Goal: Task Accomplishment & Management: Manage account settings

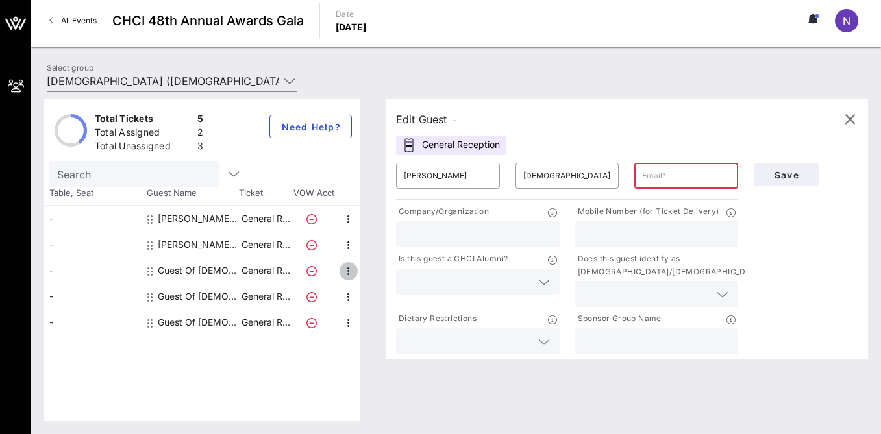
click at [349, 272] on icon "button" at bounding box center [349, 272] width 16 height 16
click at [662, 177] on input "text" at bounding box center [686, 176] width 88 height 21
type input "sramos@"
click at [347, 220] on icon "button" at bounding box center [349, 220] width 16 height 16
click at [374, 227] on div "Edit" at bounding box center [381, 223] width 26 height 10
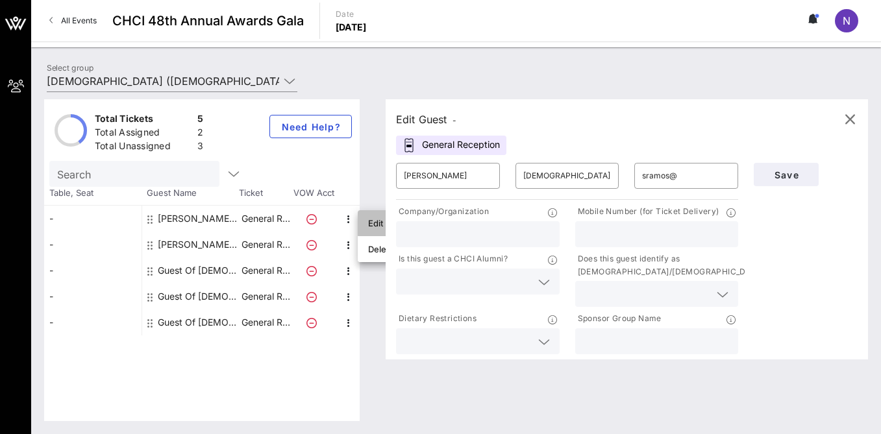
type input "[PERSON_NAME]"
type input "[EMAIL_ADDRESS][DEMOGRAPHIC_DATA][DOMAIN_NAME]"
type input "cwa"
type input "2024127450"
click at [346, 271] on icon "button" at bounding box center [349, 272] width 16 height 16
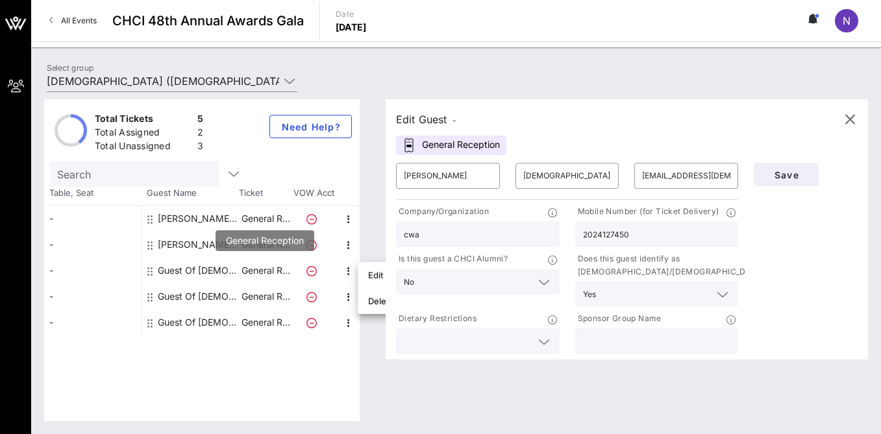
click at [277, 270] on p "General R…" at bounding box center [266, 271] width 52 height 26
click at [345, 269] on icon "button" at bounding box center [349, 272] width 16 height 16
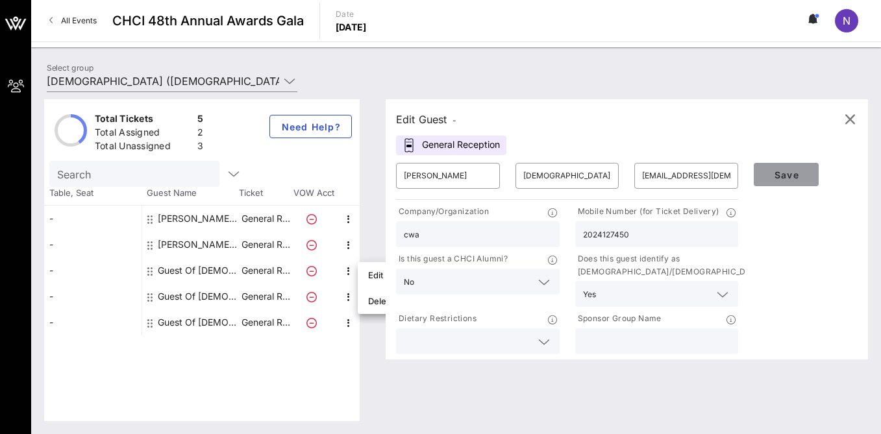
click at [790, 173] on span "Save" at bounding box center [786, 175] width 44 height 11
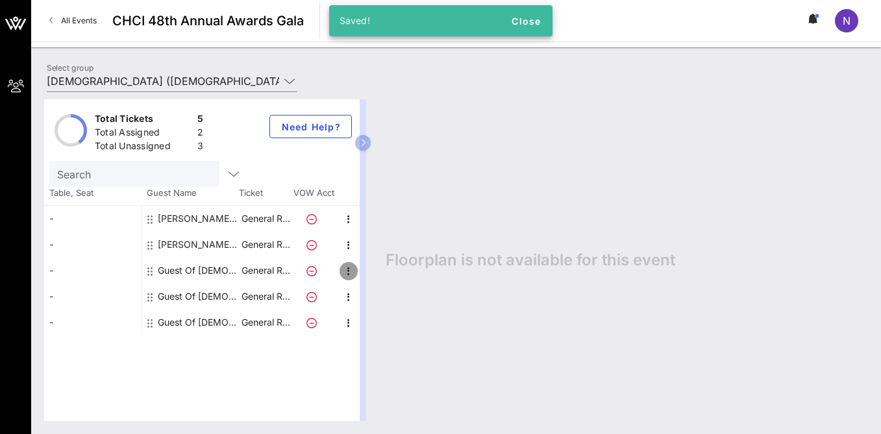
click at [344, 267] on icon "button" at bounding box center [349, 272] width 16 height 16
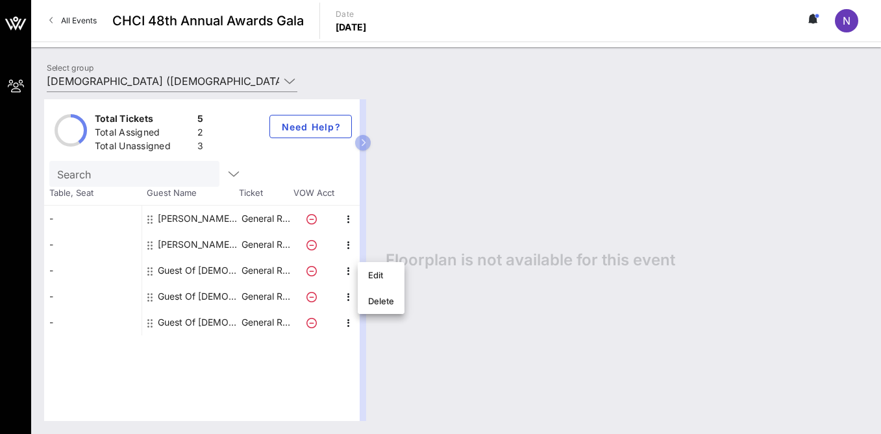
click at [192, 270] on div "Guest Of [DEMOGRAPHIC_DATA]" at bounding box center [199, 271] width 82 height 26
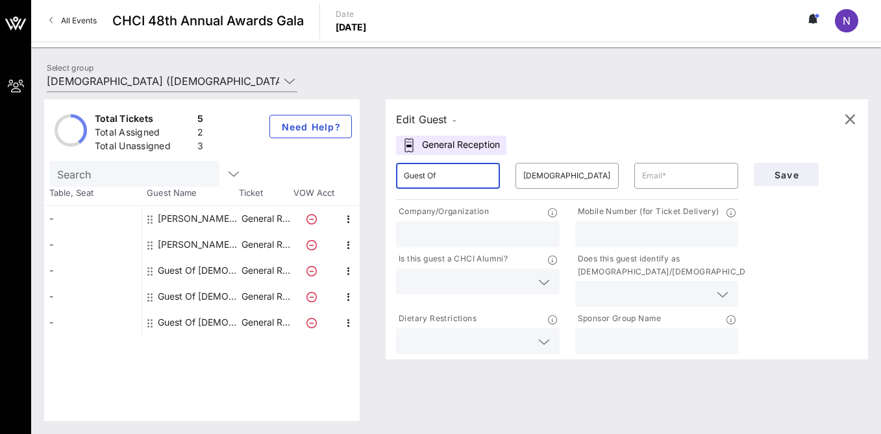
click at [465, 179] on input "Guest Of" at bounding box center [448, 176] width 88 height 21
type input "G"
type input "[PERSON_NAME]"
click at [667, 174] on input "text" at bounding box center [686, 176] width 88 height 21
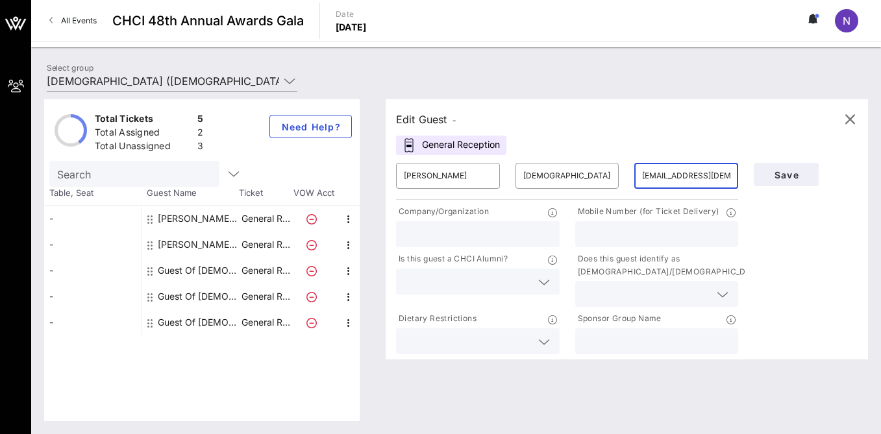
type input "[EMAIL_ADDRESS][DEMOGRAPHIC_DATA][DOMAIN_NAME]"
click at [484, 288] on input "text" at bounding box center [467, 281] width 127 height 17
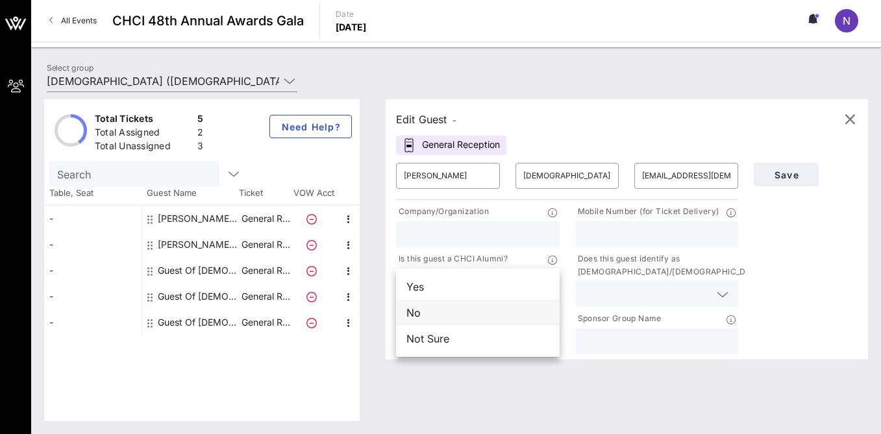
click at [481, 310] on div "No" at bounding box center [478, 313] width 164 height 26
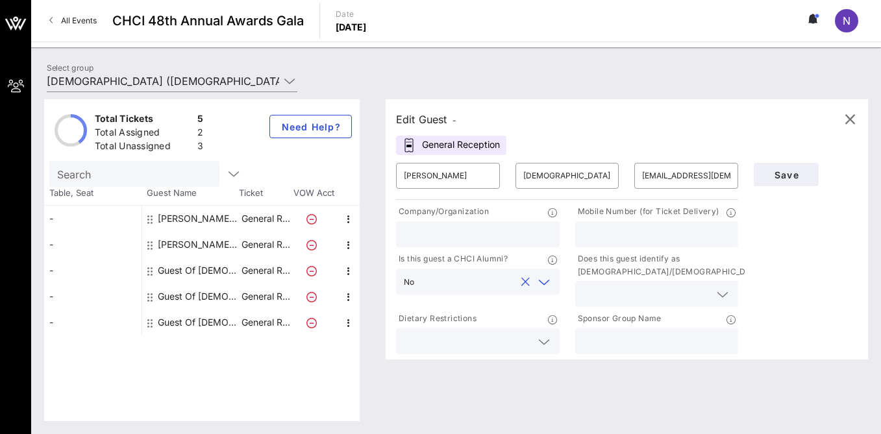
click at [637, 290] on input "text" at bounding box center [646, 294] width 127 height 17
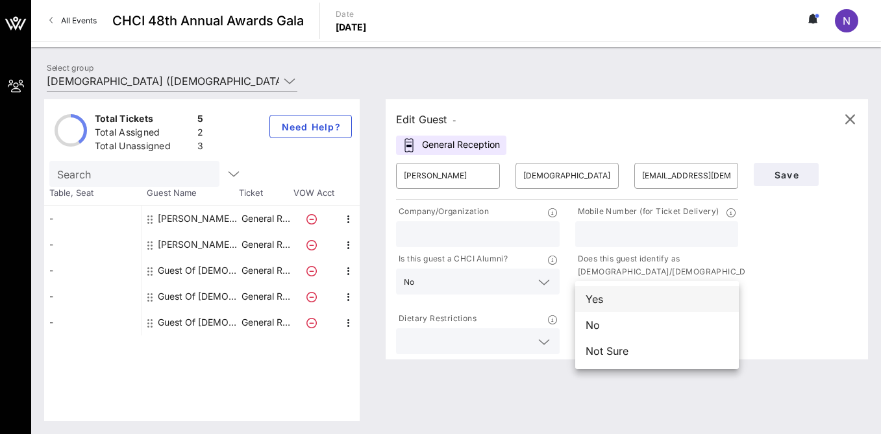
click at [633, 297] on div "Yes" at bounding box center [657, 299] width 164 height 26
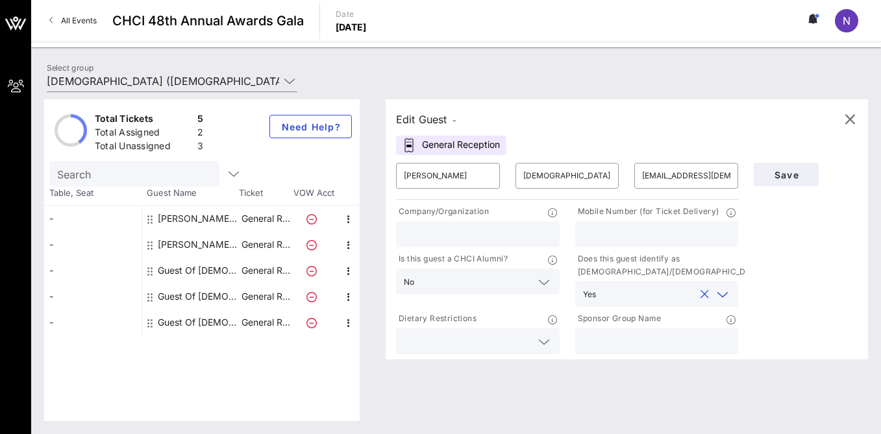
click at [518, 350] on div at bounding box center [478, 342] width 148 height 26
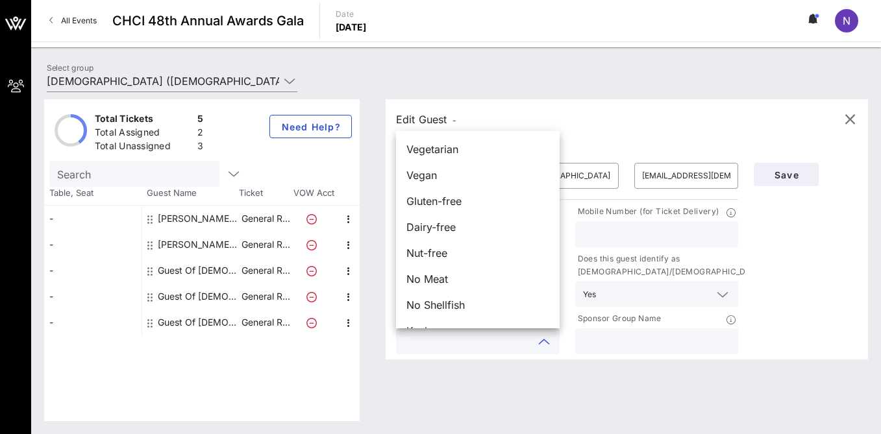
click at [464, 115] on div "Edit Guest -" at bounding box center [627, 119] width 462 height 19
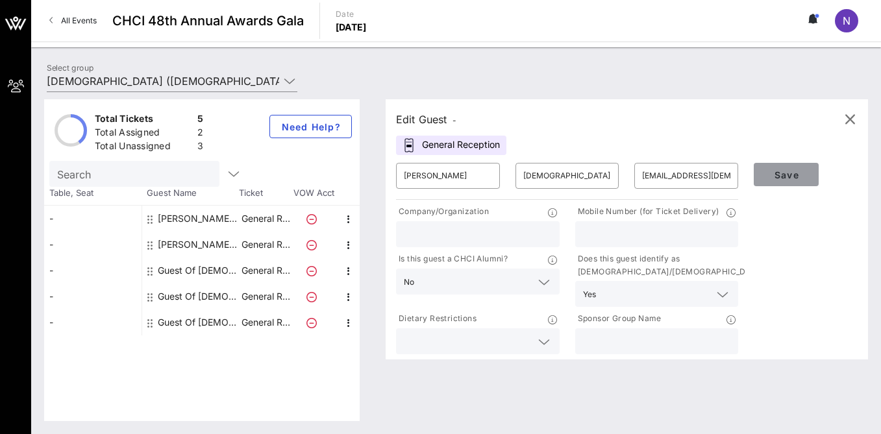
click at [786, 178] on span "Save" at bounding box center [786, 175] width 44 height 11
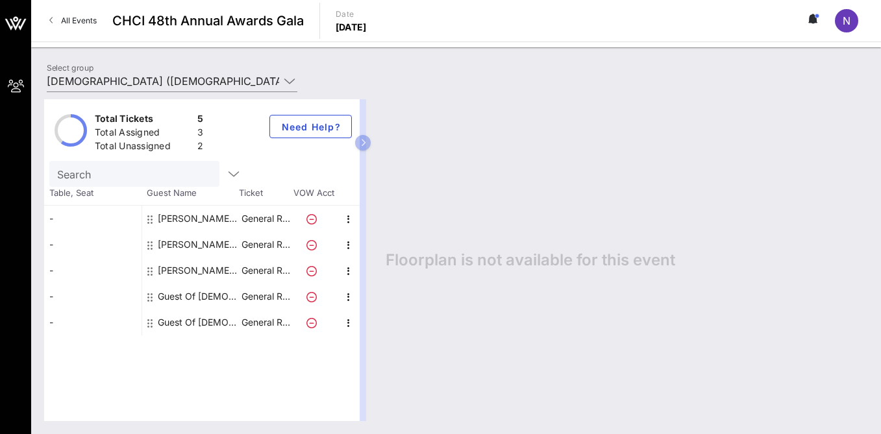
click at [212, 297] on div "Guest Of [DEMOGRAPHIC_DATA]" at bounding box center [199, 297] width 82 height 26
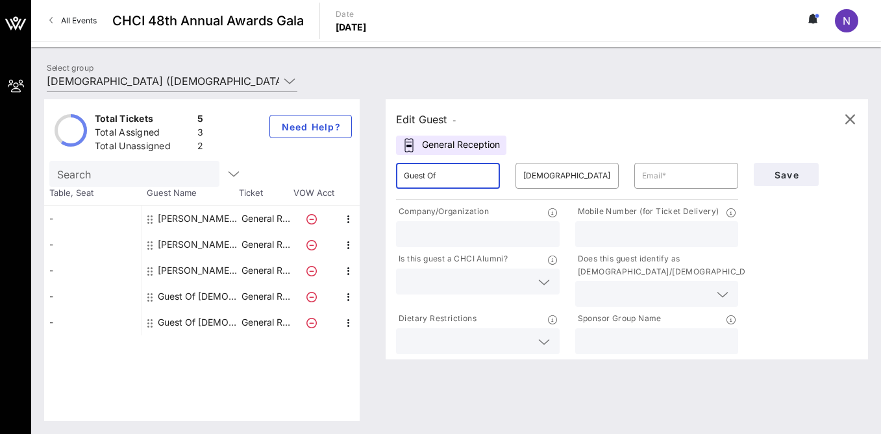
drag, startPoint x: 442, startPoint y: 182, endPoint x: 380, endPoint y: 179, distance: 62.5
click at [380, 179] on div "Edit Guest - General Reception ​ Guest Of ​ [DEMOGRAPHIC_DATA] ​ Company/Organi…" at bounding box center [621, 260] width 496 height 322
type input "[PERSON_NAME]"
click at [624, 230] on input "text" at bounding box center [657, 234] width 148 height 17
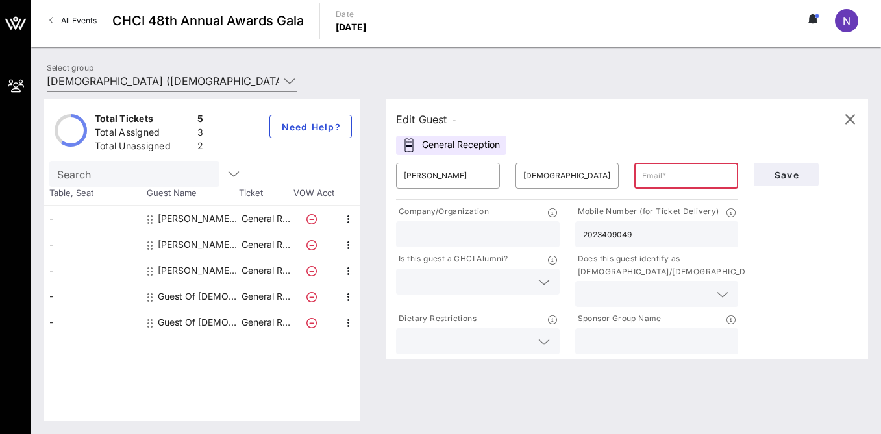
type input "2023409049"
click at [616, 293] on input "text" at bounding box center [646, 294] width 127 height 17
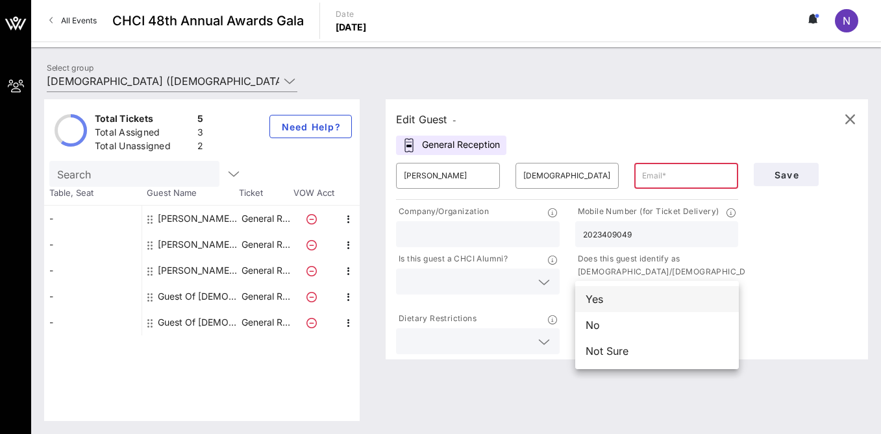
click at [616, 294] on div "Yes" at bounding box center [657, 299] width 164 height 26
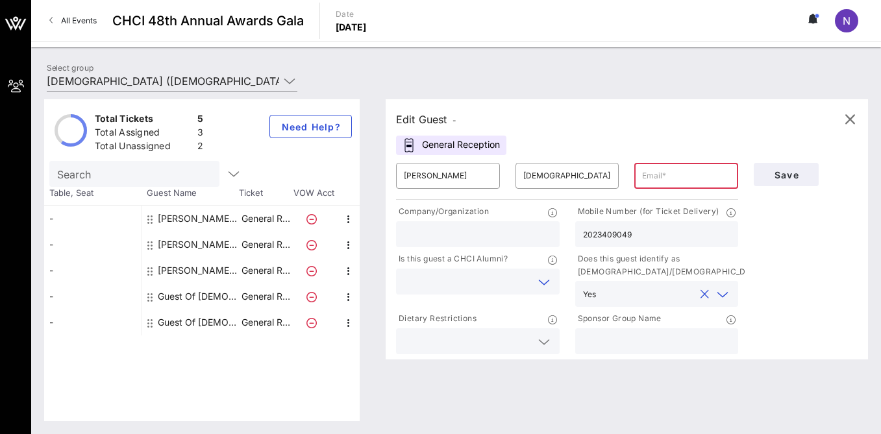
click at [522, 290] on input "text" at bounding box center [467, 281] width 127 height 17
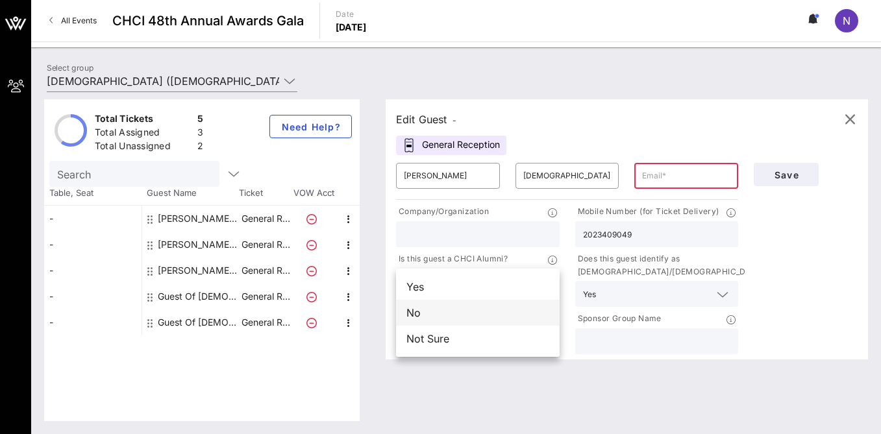
click at [509, 304] on div "No" at bounding box center [478, 313] width 164 height 26
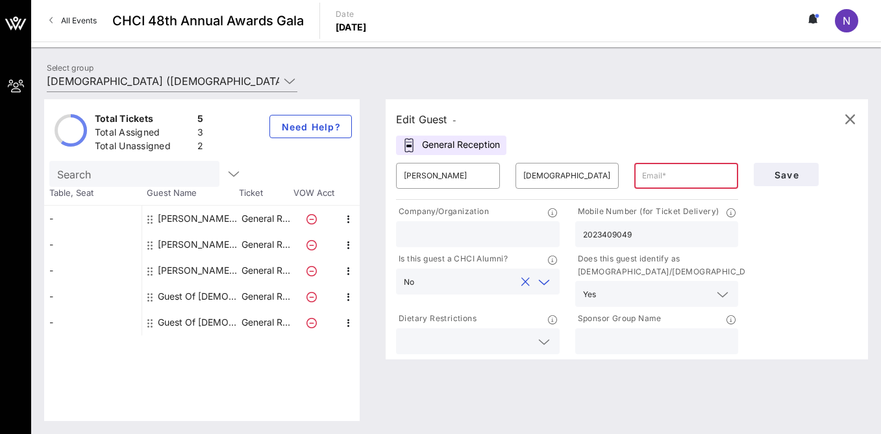
click at [653, 177] on input "text" at bounding box center [686, 176] width 88 height 21
type input "[EMAIL_ADDRESS][DEMOGRAPHIC_DATA][DOMAIN_NAME]"
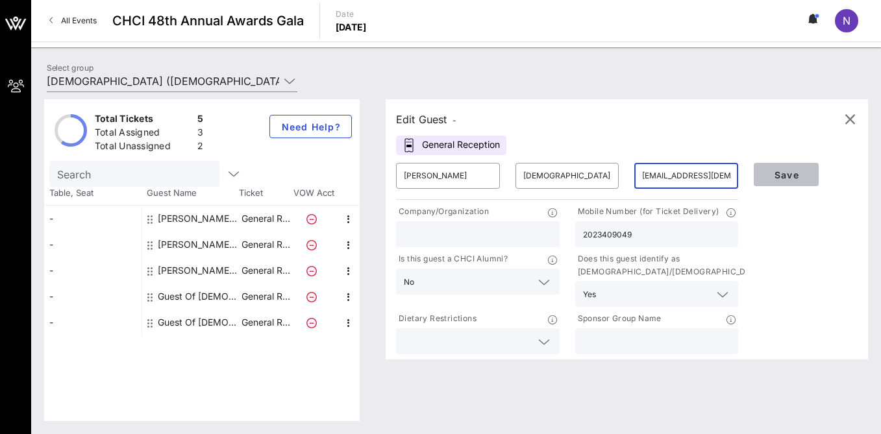
click at [795, 173] on span "Save" at bounding box center [786, 175] width 44 height 11
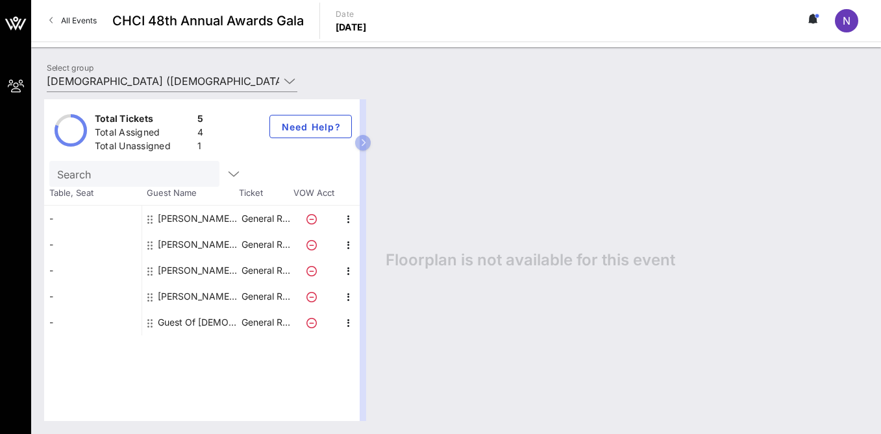
click at [219, 326] on div "Guest Of [DEMOGRAPHIC_DATA]" at bounding box center [199, 323] width 82 height 26
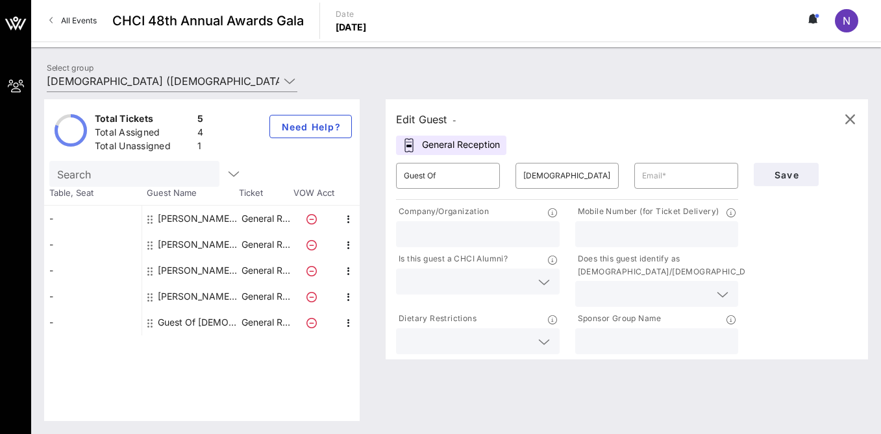
click at [457, 234] on input "text" at bounding box center [478, 234] width 148 height 17
click at [644, 297] on input "text" at bounding box center [646, 294] width 127 height 17
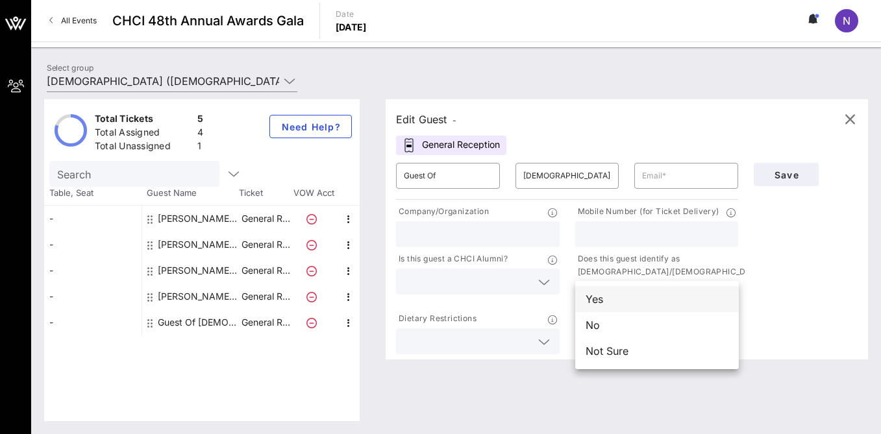
click at [633, 303] on div "Yes" at bounding box center [657, 299] width 164 height 26
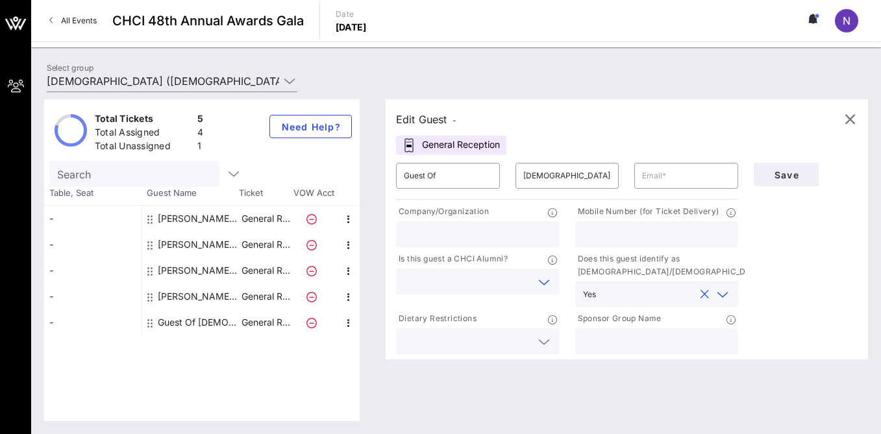
click at [529, 281] on input "text" at bounding box center [467, 281] width 127 height 17
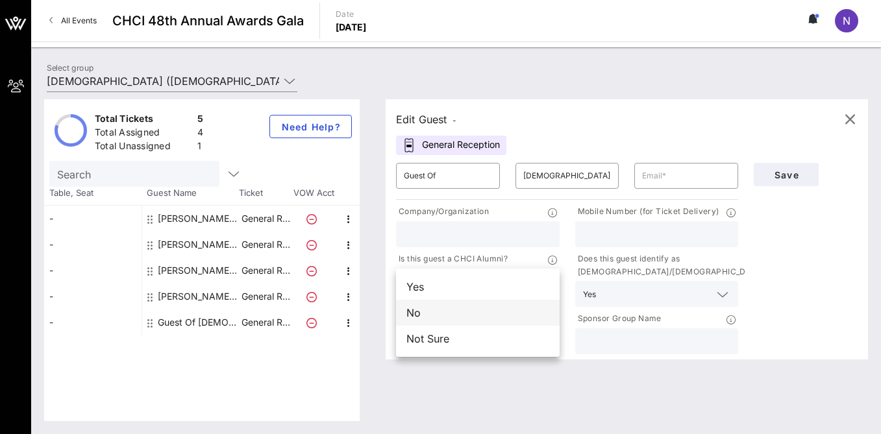
click at [484, 310] on div "No" at bounding box center [478, 313] width 164 height 26
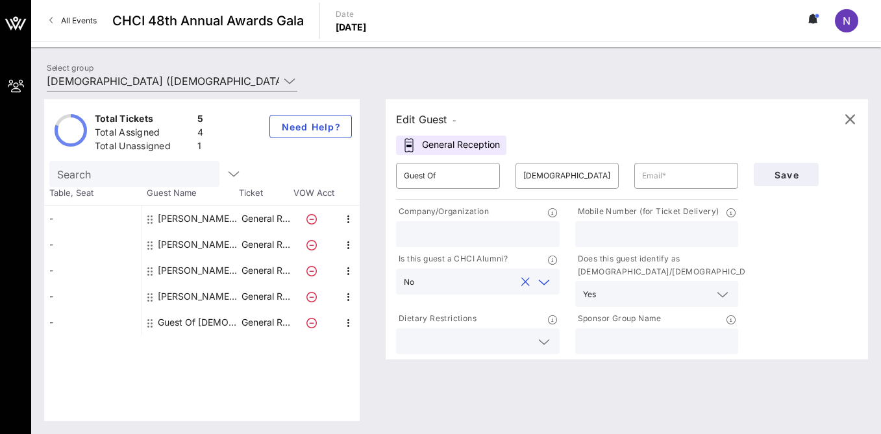
click at [468, 231] on input "text" at bounding box center [478, 234] width 148 height 17
type input "CWA"
click at [634, 231] on input "text" at bounding box center [657, 234] width 148 height 17
click at [466, 170] on input "Guest Of" at bounding box center [448, 176] width 88 height 21
drag, startPoint x: 466, startPoint y: 170, endPoint x: 389, endPoint y: 177, distance: 77.6
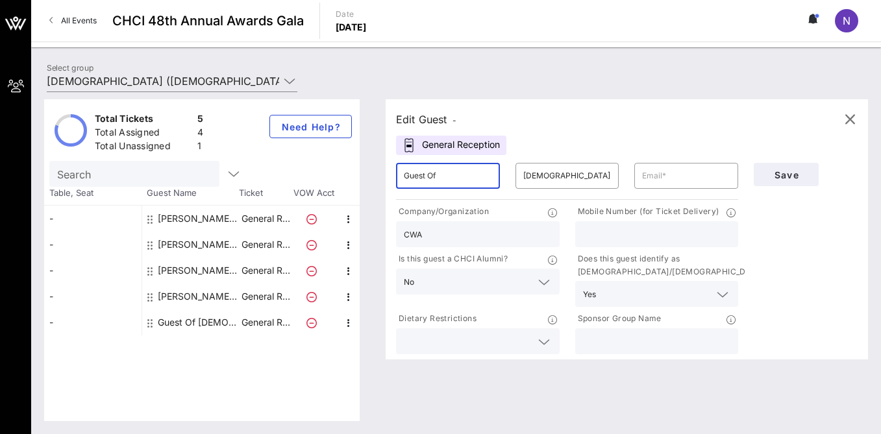
click at [388, 177] on div "​ Guest Of" at bounding box center [447, 176] width 119 height 42
type input "[PERSON_NAME]"
click at [658, 178] on input "text" at bounding box center [686, 176] width 88 height 21
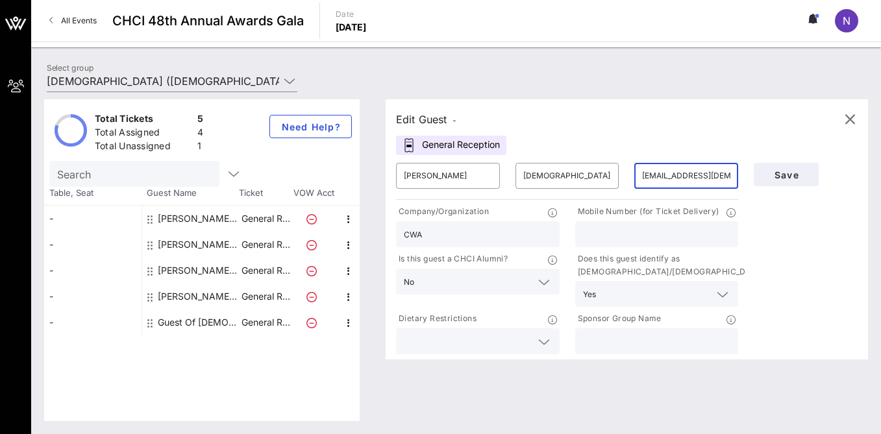
type input "[EMAIL_ADDRESS][DEMOGRAPHIC_DATA][DOMAIN_NAME]"
click at [688, 233] on input "text" at bounding box center [657, 234] width 148 height 17
type input "5059181879"
click at [791, 179] on span "Save" at bounding box center [786, 175] width 44 height 11
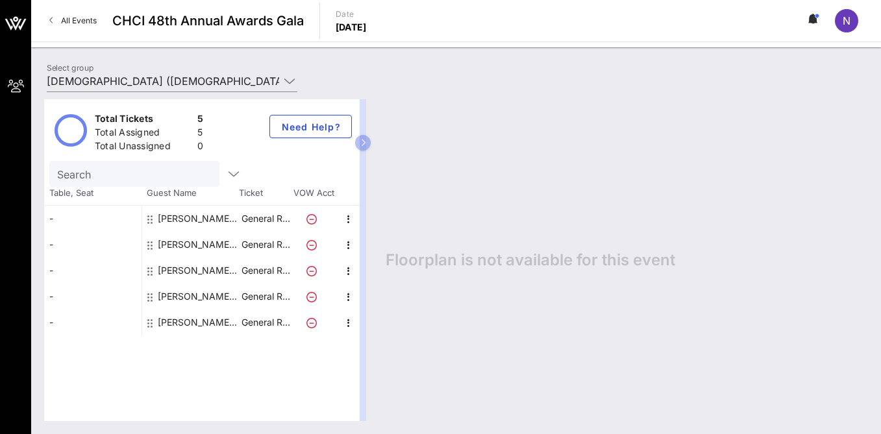
click at [59, 20] on link "All Events" at bounding box center [73, 20] width 63 height 21
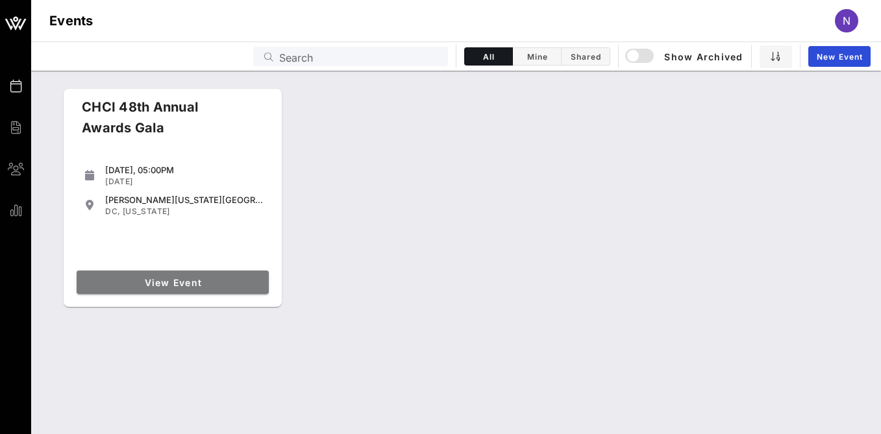
click at [203, 288] on link "View Event" at bounding box center [173, 282] width 192 height 23
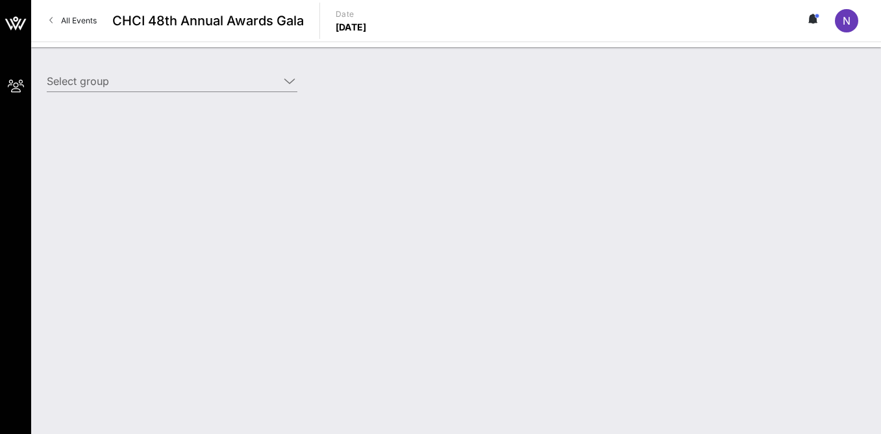
type input "End [PERSON_NAME] (ECU) (End [PERSON_NAME] (ECU)) [Nicole Brener-Schmitz, [EMAI…"
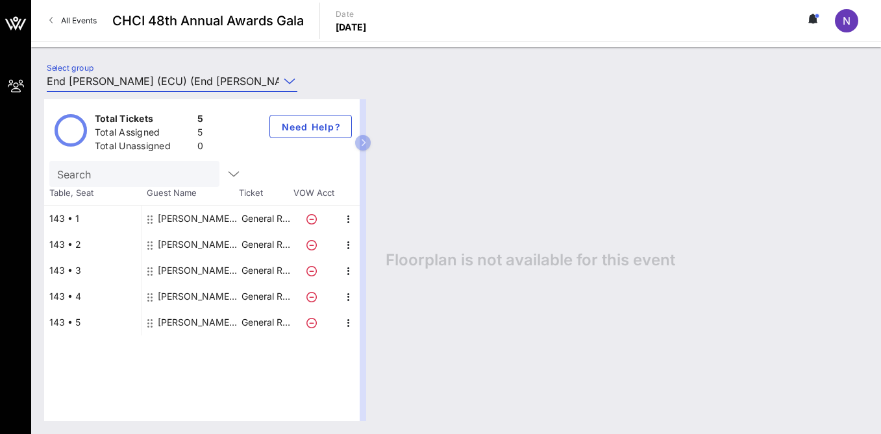
click at [253, 79] on input "End [PERSON_NAME] (ECU) (End [PERSON_NAME] (ECU)) [Nicole Brener-Schmitz, [EMAI…" at bounding box center [163, 81] width 233 height 21
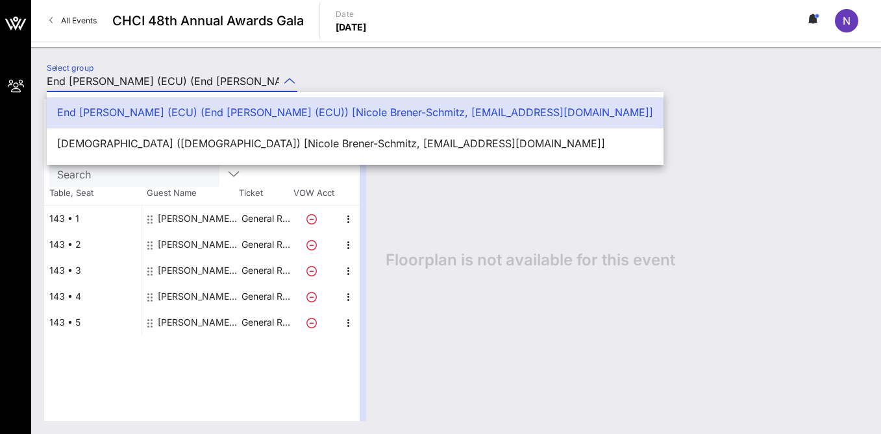
click at [253, 79] on input "End [PERSON_NAME] (ECU) (End [PERSON_NAME] (ECU)) [Nicole Brener-Schmitz, [EMAI…" at bounding box center [163, 81] width 233 height 21
